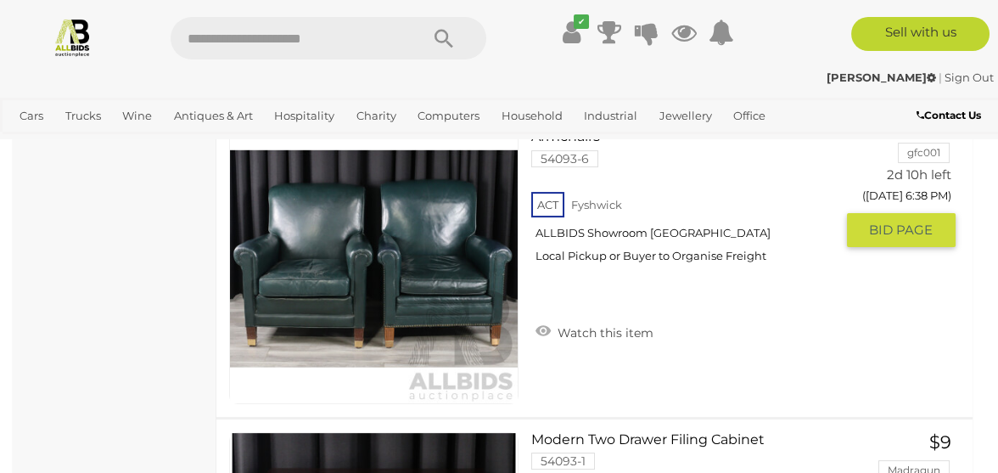
scroll to position [962, 0]
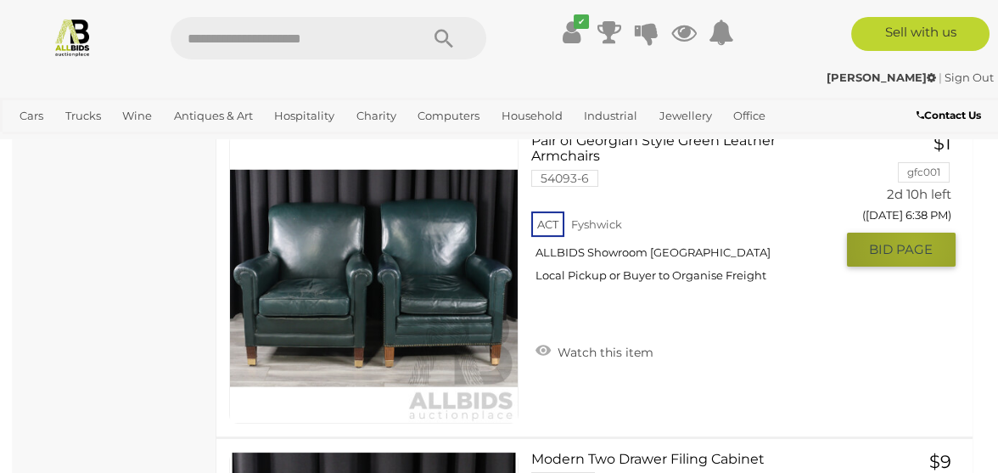
click at [915, 256] on span "BID PAGE" at bounding box center [901, 249] width 64 height 17
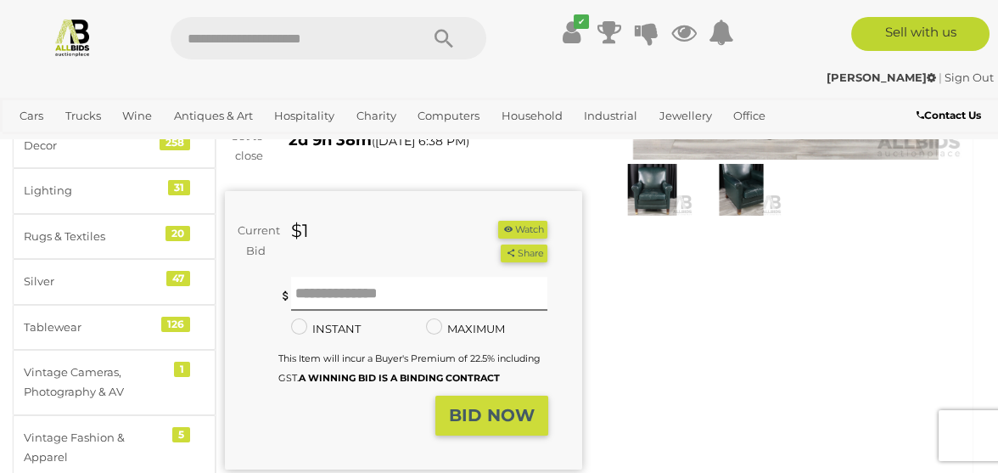
scroll to position [283, 0]
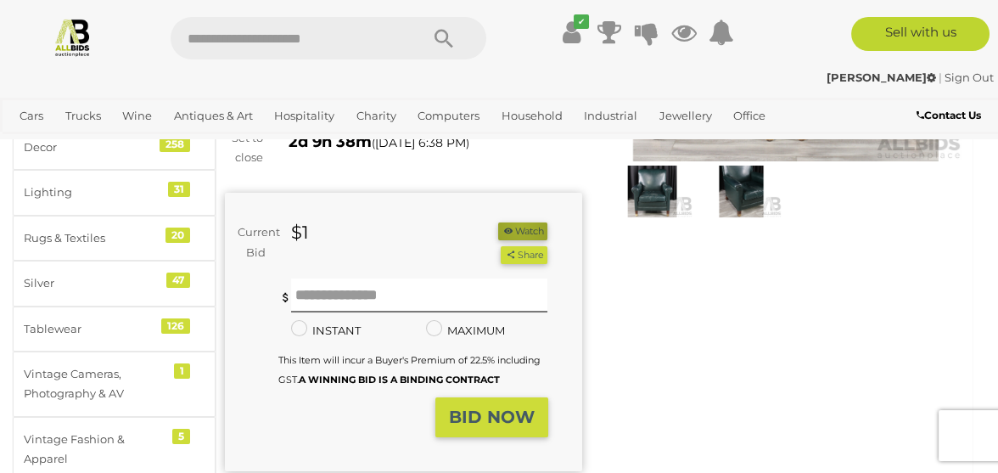
click at [517, 225] on button "Watch" at bounding box center [522, 231] width 49 height 18
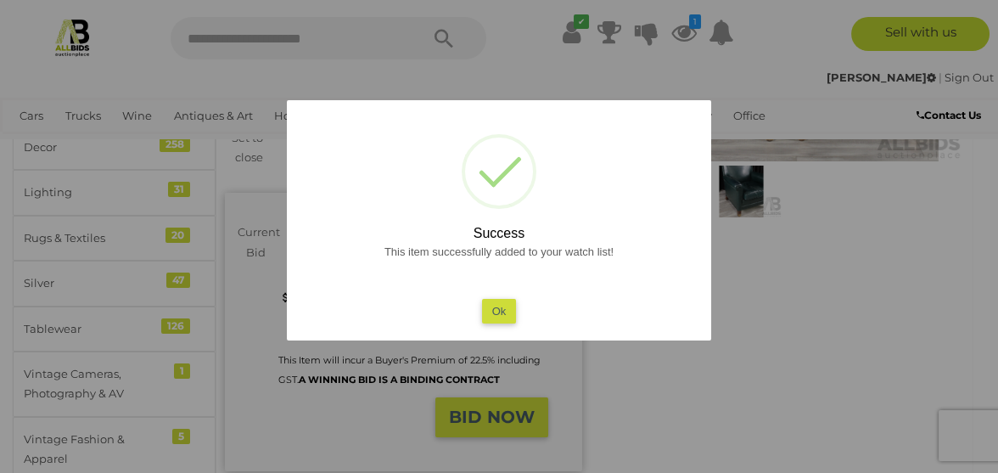
click at [503, 306] on button "Ok" at bounding box center [499, 311] width 35 height 25
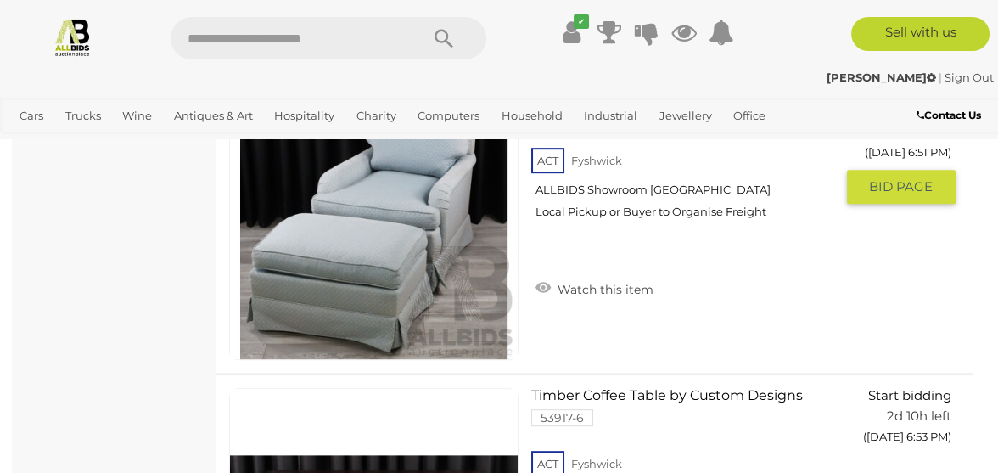
scroll to position [1897, 0]
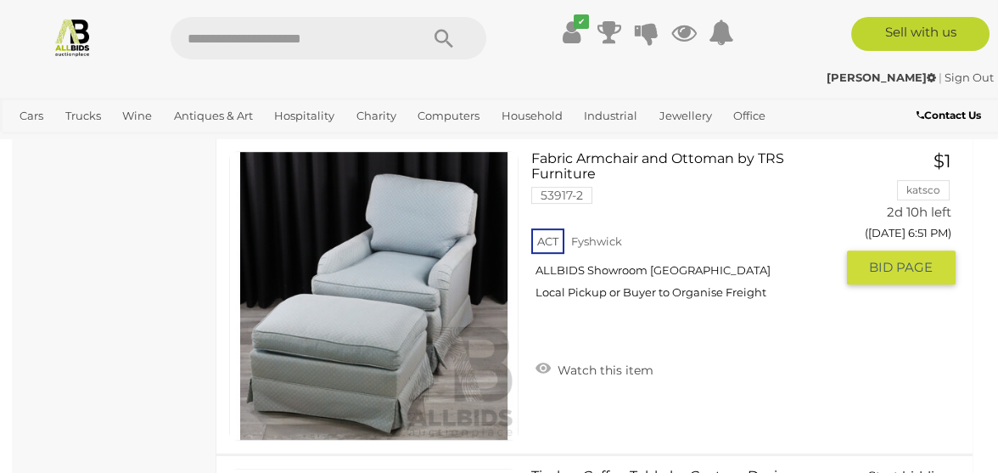
click at [899, 261] on span "BID PAGE" at bounding box center [901, 267] width 64 height 17
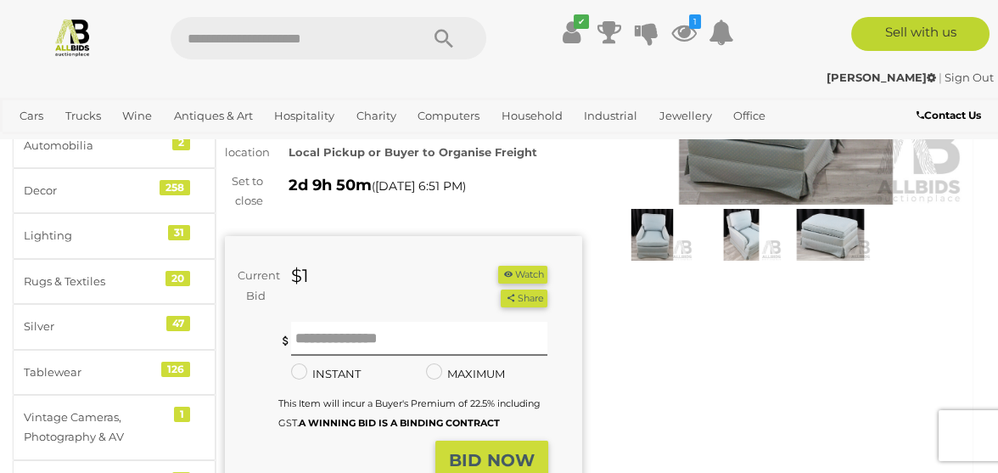
scroll to position [283, 0]
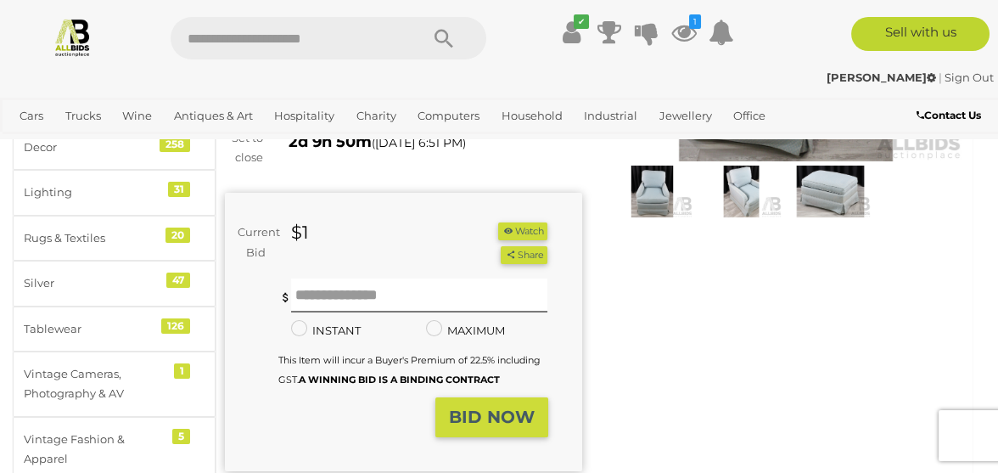
click at [521, 225] on button "Watch" at bounding box center [522, 231] width 49 height 18
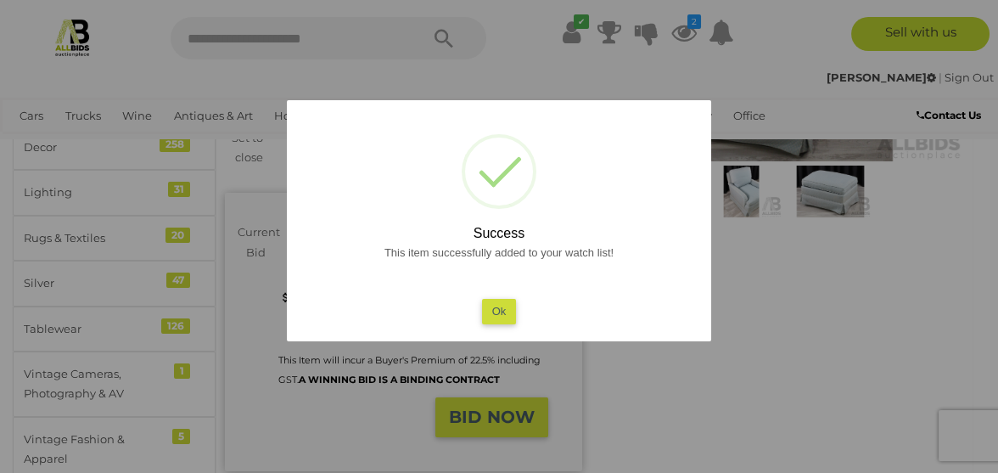
click at [499, 306] on button "Ok" at bounding box center [499, 311] width 35 height 25
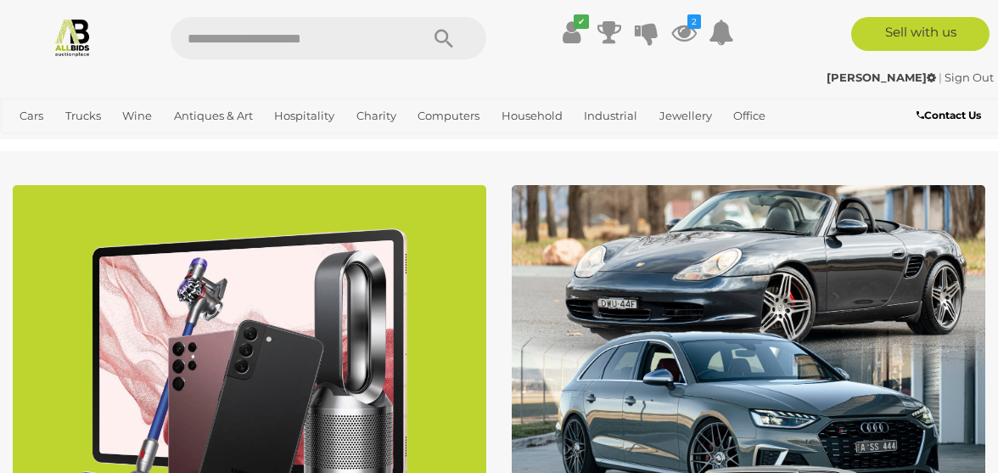
scroll to position [7976, 0]
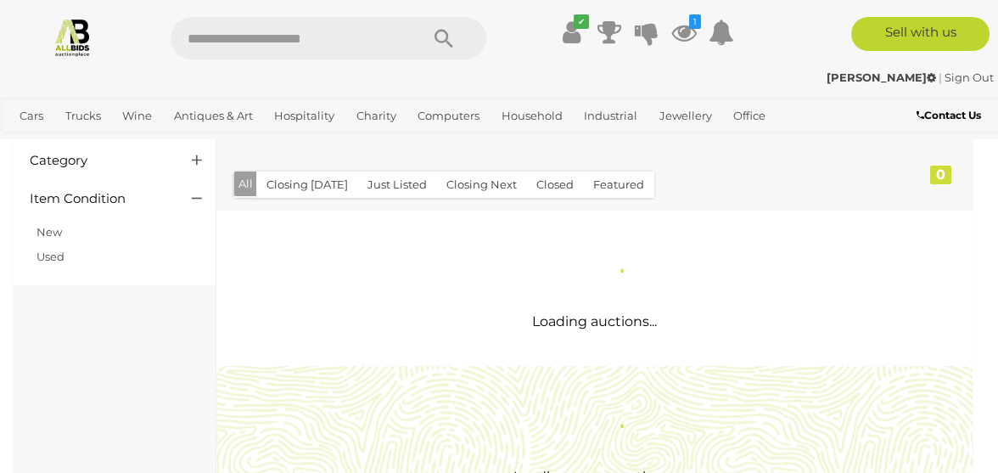
scroll to position [283, 0]
